Goal: Task Accomplishment & Management: Use online tool/utility

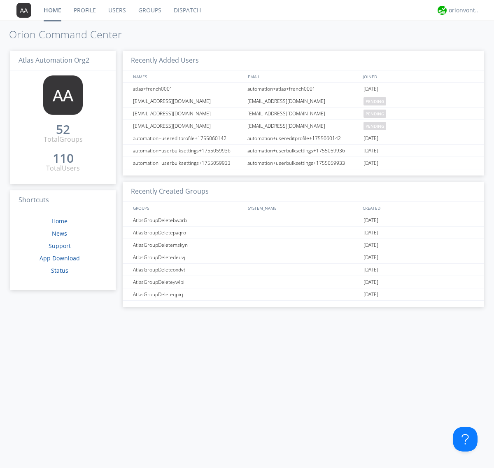
click at [186, 10] on link "Dispatch" at bounding box center [188, 10] width 40 height 21
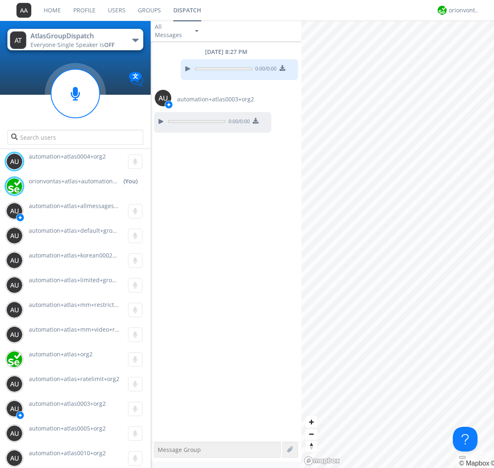
click at [135, 40] on div "button" at bounding box center [135, 40] width 7 height 3
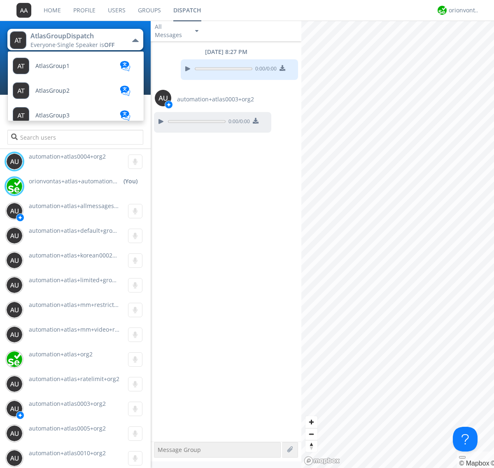
click at [64, 236] on span "AtlasGroupDispatch2" at bounding box center [64, 239] width 58 height 6
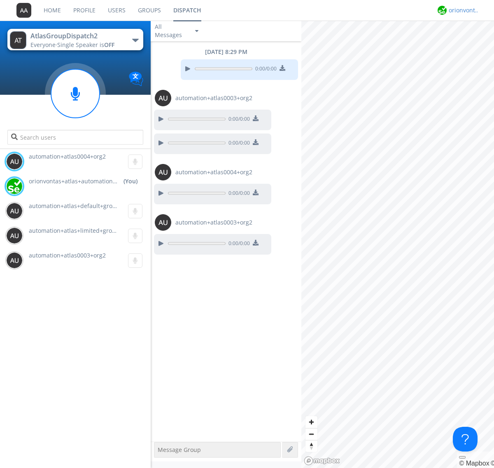
click at [462, 10] on div "orionvontas+atlas+automation+org2" at bounding box center [464, 10] width 31 height 8
click at [468, 43] on div "Log Out" at bounding box center [468, 43] width 42 height 15
